Goal: Information Seeking & Learning: Learn about a topic

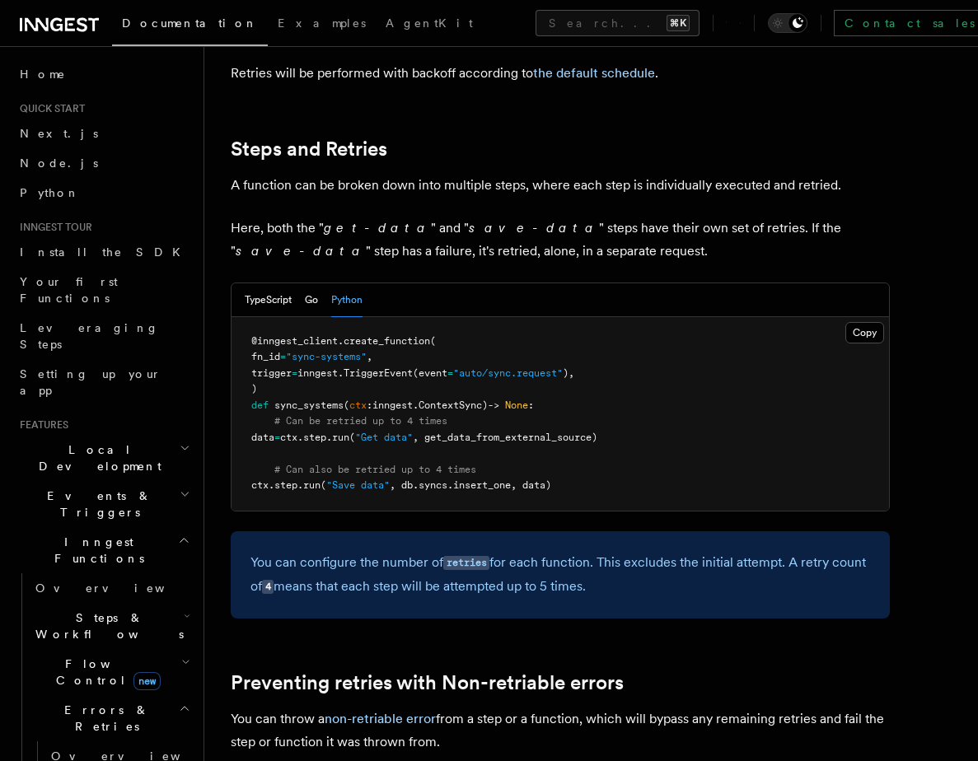
scroll to position [803, 0]
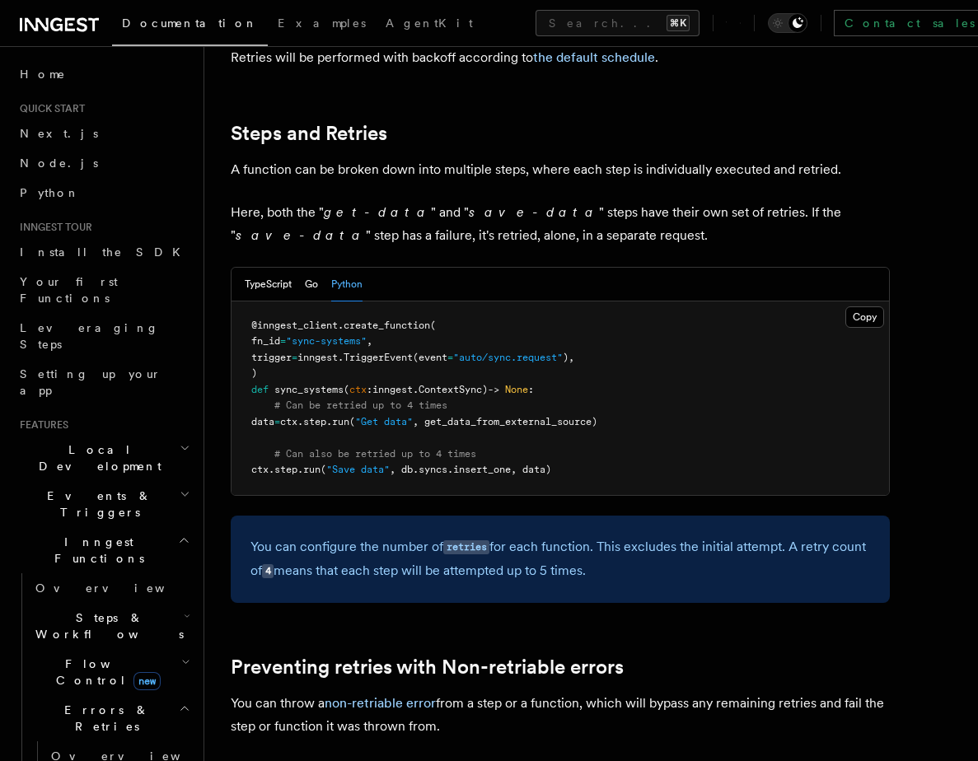
click at [210, 409] on div "Features Inngest Functions Errors & Retries Retries By default, in addition to …" at bounding box center [590, 593] width 773 height 2793
click at [313, 268] on button "Go" at bounding box center [311, 285] width 13 height 34
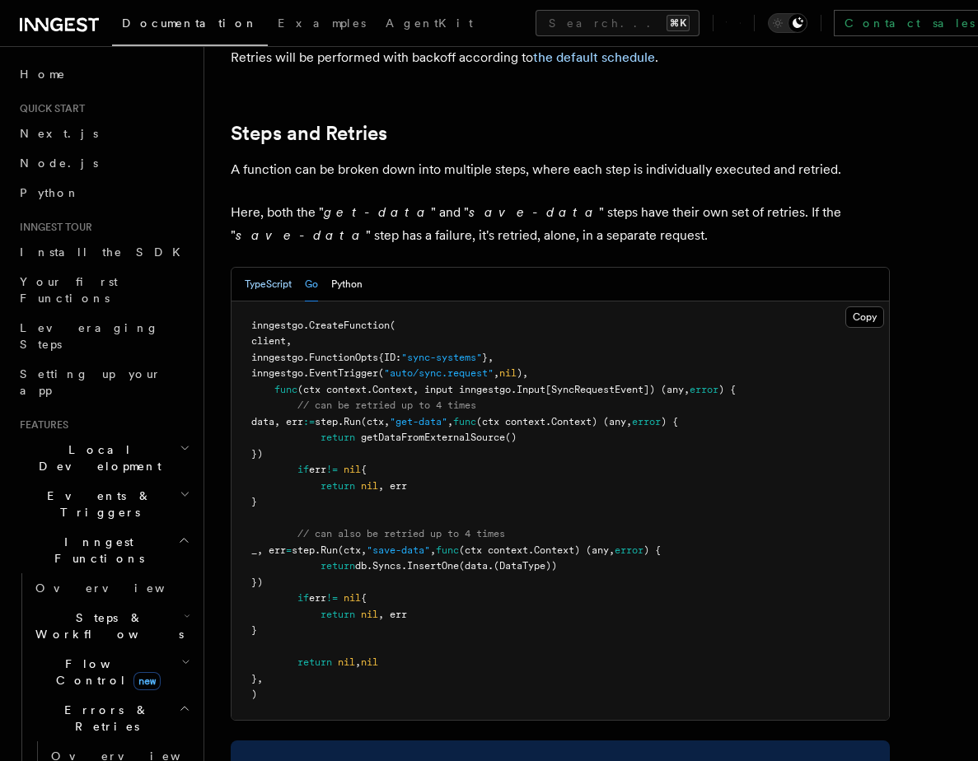
click at [291, 268] on button "TypeScript" at bounding box center [268, 285] width 47 height 34
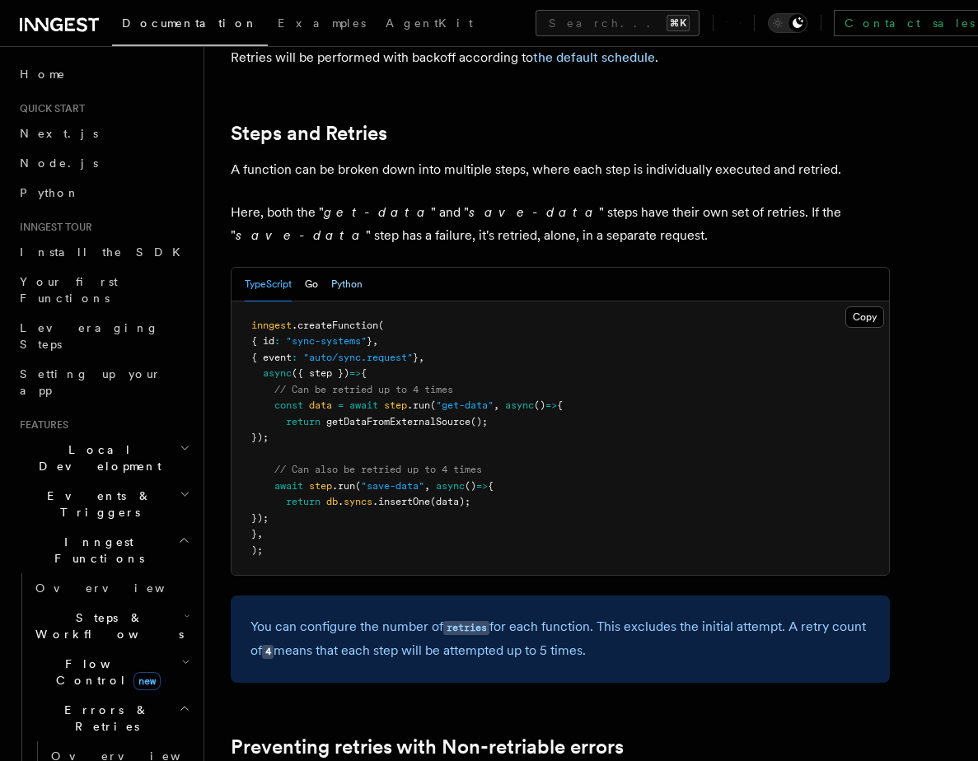
click at [354, 273] on button "Python" at bounding box center [346, 285] width 31 height 34
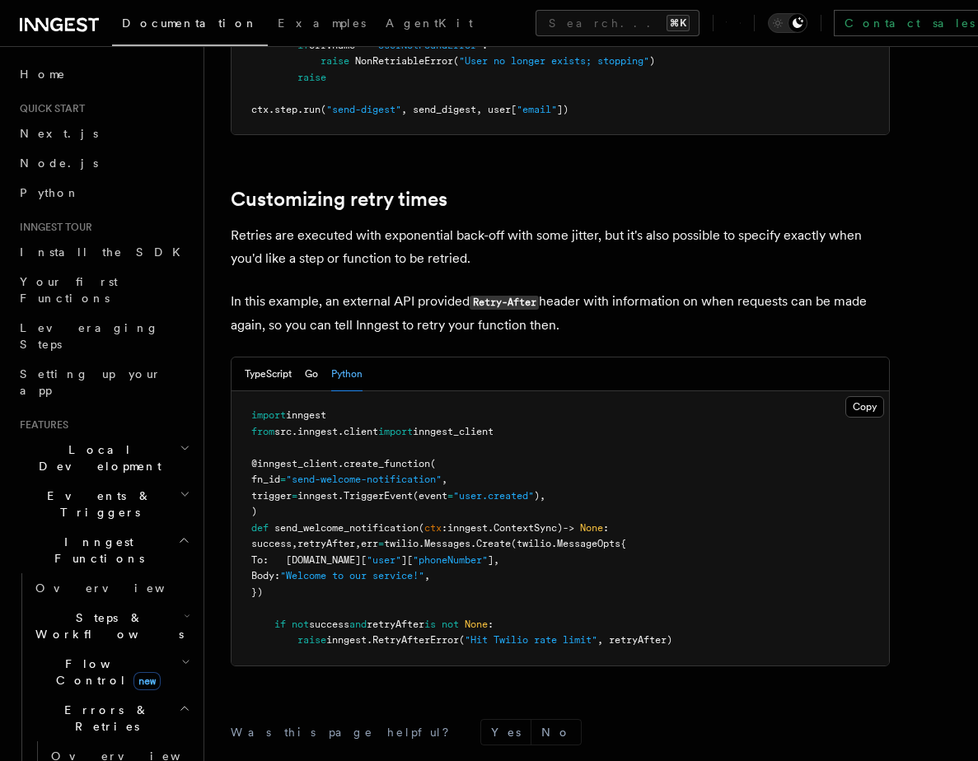
scroll to position [1804, 0]
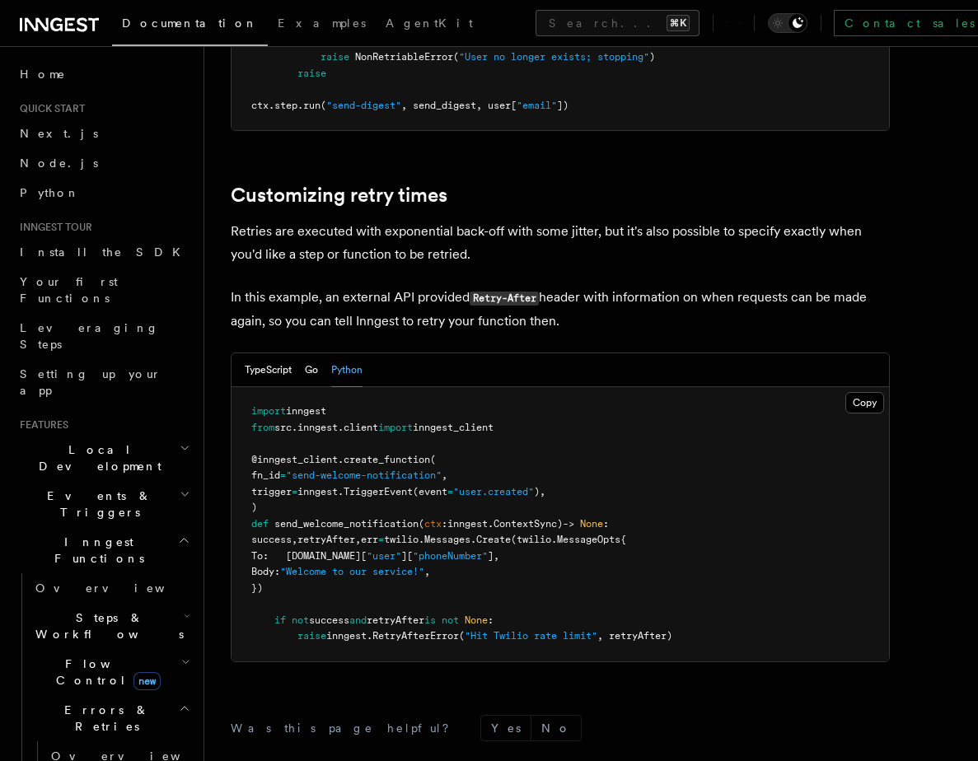
click at [241, 296] on p "In this example, an external API provided Retry-After header with information o…" at bounding box center [560, 309] width 659 height 47
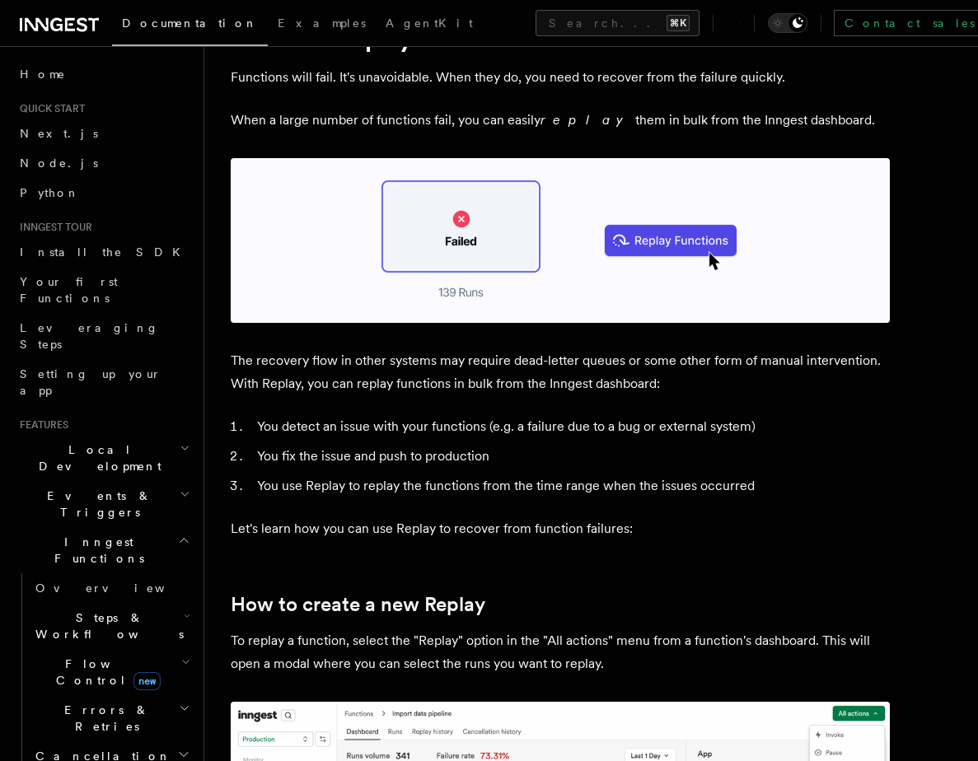
scroll to position [108, 0]
